Goal: Task Accomplishment & Management: Use online tool/utility

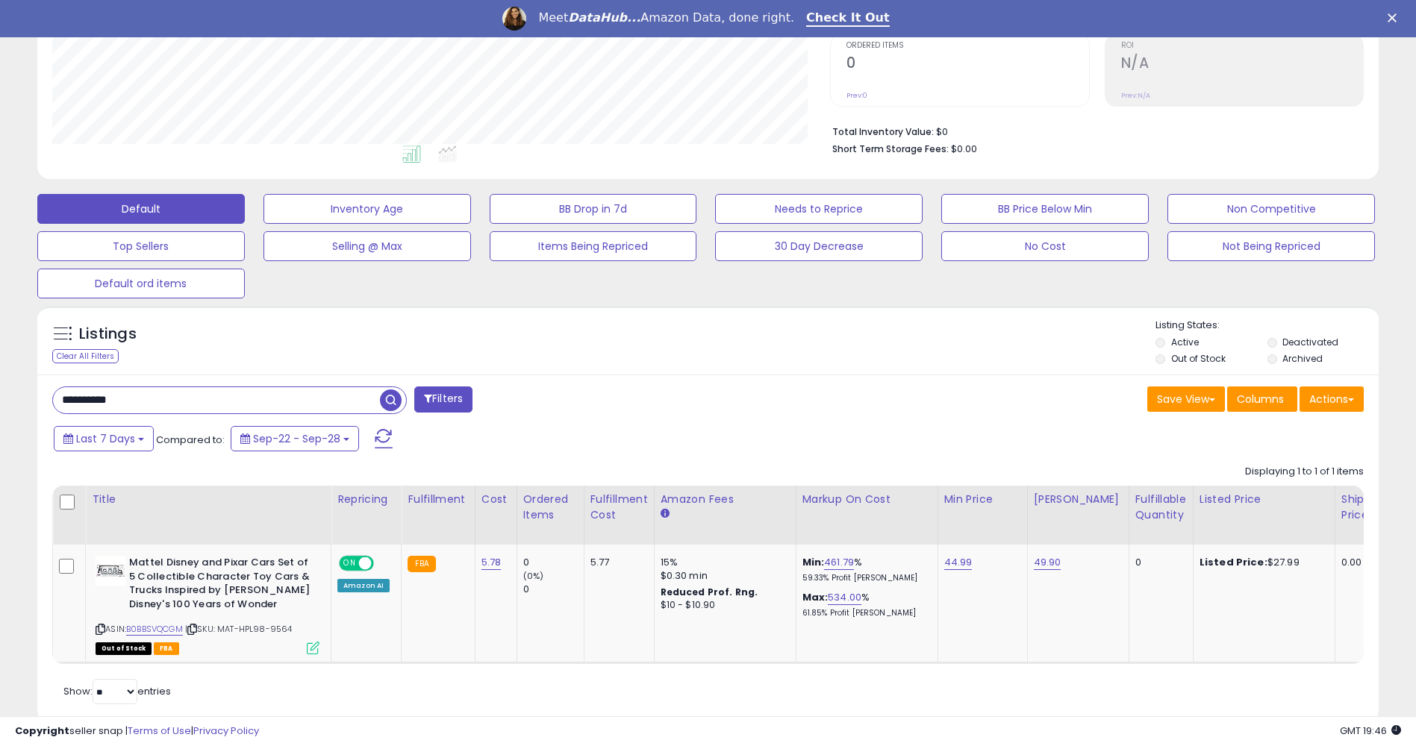
scroll to position [306, 778]
type input "**********"
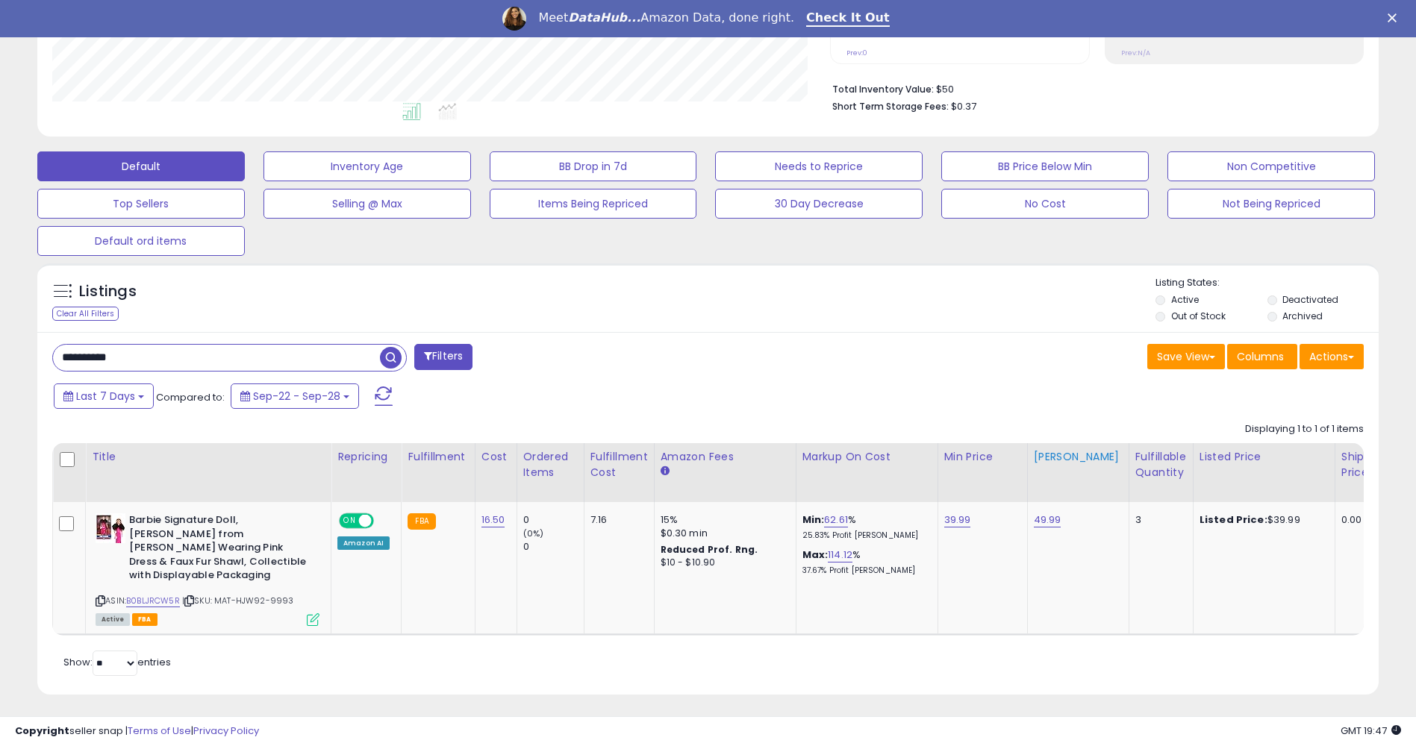
scroll to position [357, 0]
click at [962, 510] on td "39.99" at bounding box center [982, 567] width 90 height 132
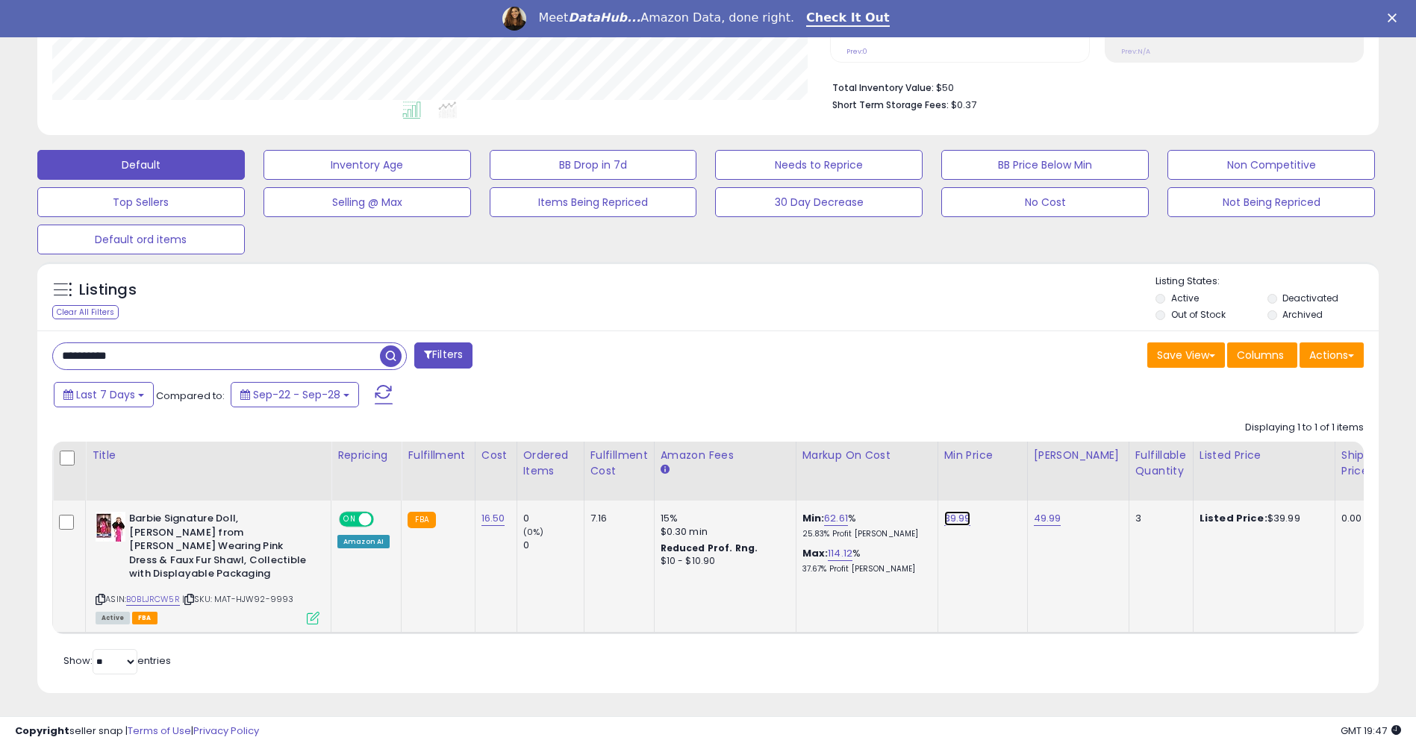
click at [958, 516] on link "39.99" at bounding box center [957, 518] width 27 height 15
drag, startPoint x: 903, startPoint y: 476, endPoint x: 301, endPoint y: 481, distance: 602.2
click at [397, 478] on table "Title Repricing" at bounding box center [1187, 538] width 2271 height 192
type input "*****"
click button "submit" at bounding box center [994, 480] width 25 height 22
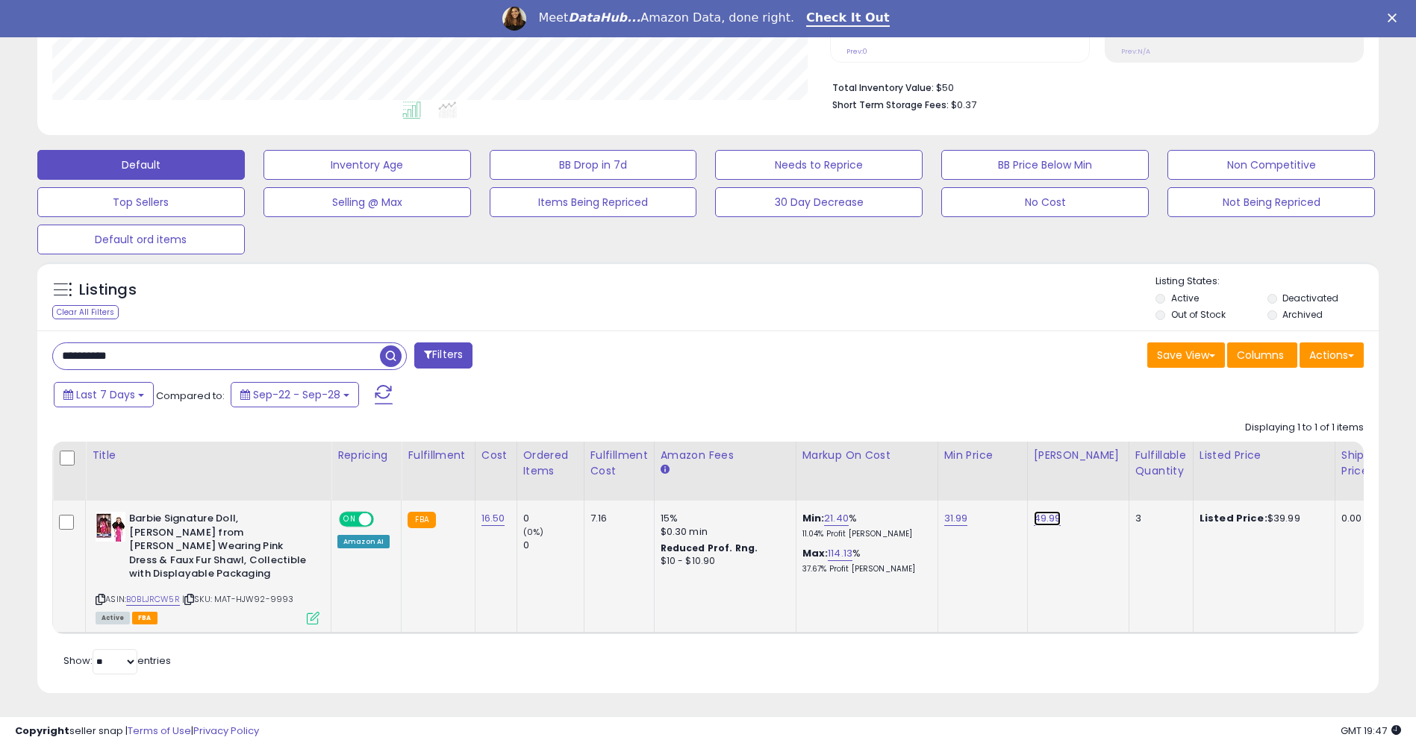
drag, startPoint x: 1039, startPoint y: 519, endPoint x: 1010, endPoint y: 510, distance: 29.7
click at [1039, 519] on link "49.99" at bounding box center [1048, 518] width 28 height 15
drag, startPoint x: 981, startPoint y: 484, endPoint x: 179, endPoint y: 375, distance: 808.8
click at [454, 416] on div "Displaying 1 to 1 of 1 items Title Repricing" at bounding box center [707, 523] width 1311 height 221
type input "*****"
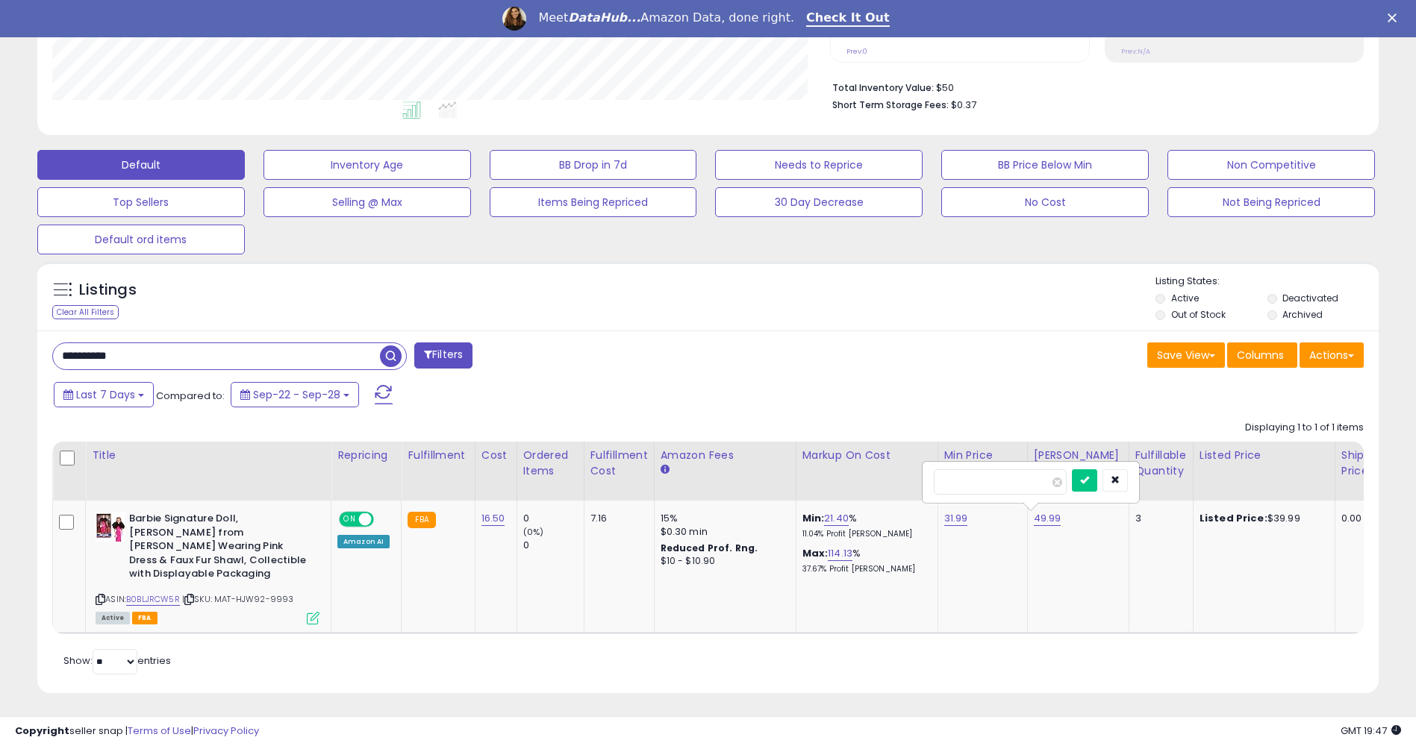
click button "submit" at bounding box center [1084, 480] width 25 height 22
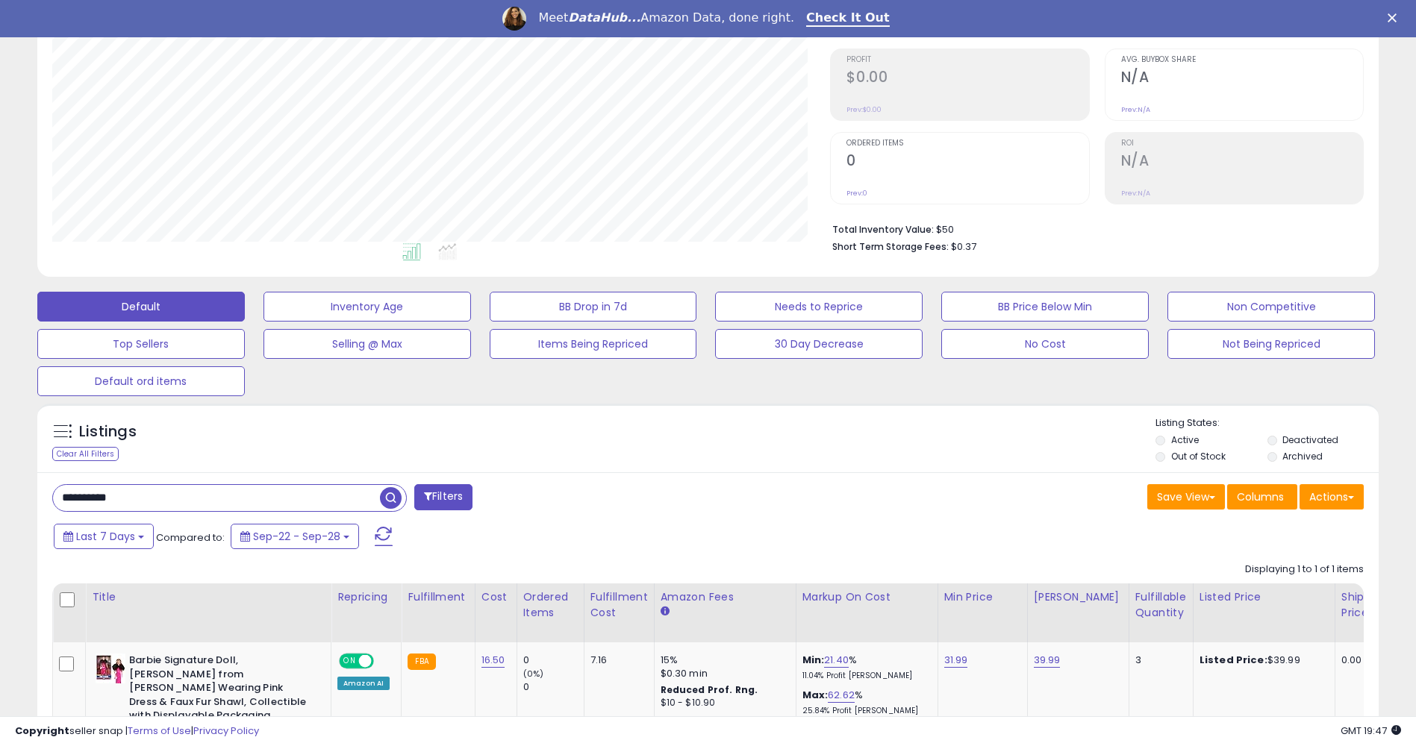
scroll to position [0, 0]
